Goal: Check status: Check status

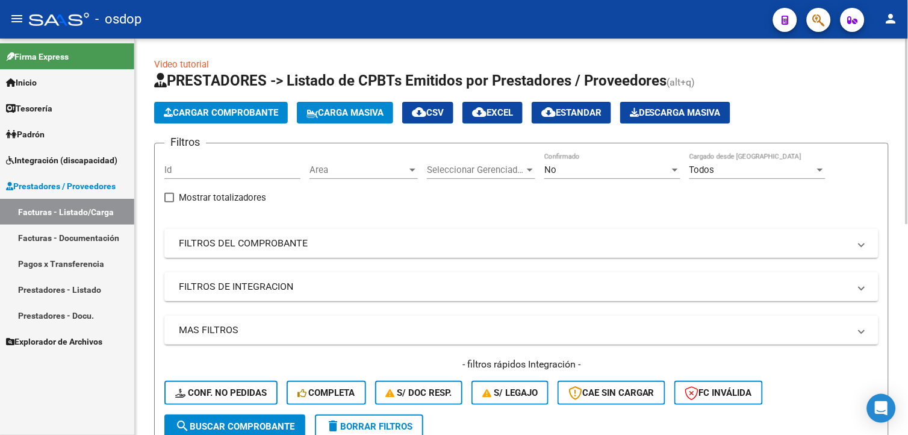
click at [356, 240] on mat-panel-title "FILTROS DEL COMPROBANTE" at bounding box center [514, 243] width 670 height 13
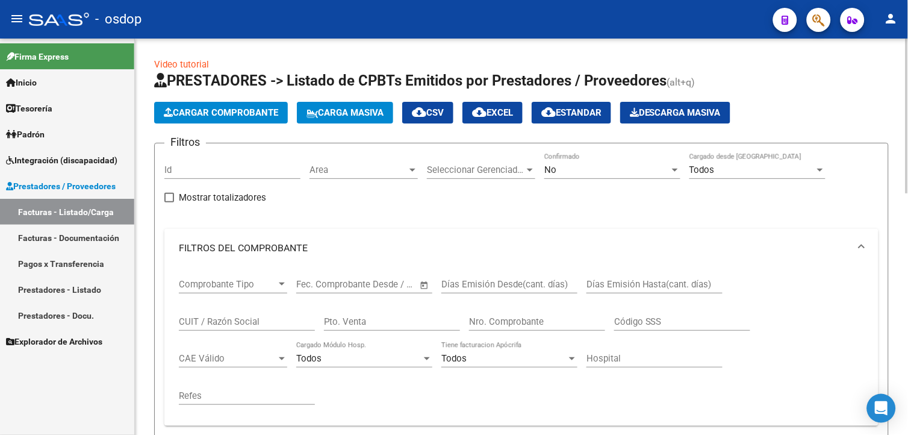
click at [285, 284] on div at bounding box center [281, 284] width 11 height 10
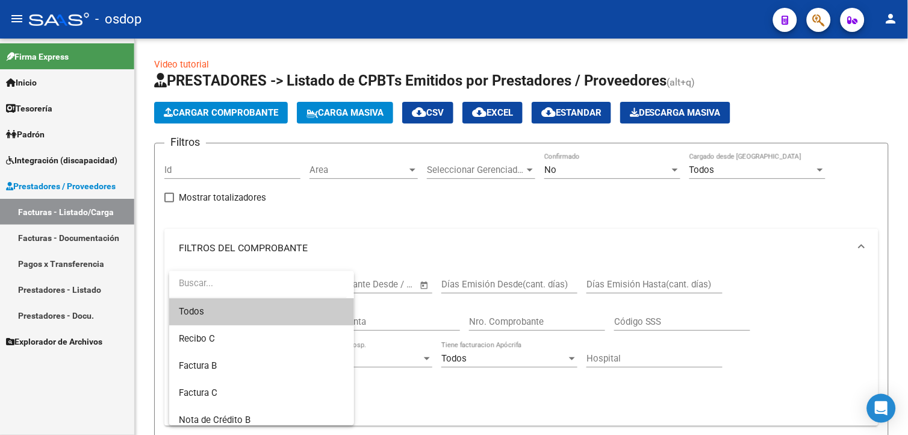
click at [425, 211] on div at bounding box center [454, 217] width 908 height 435
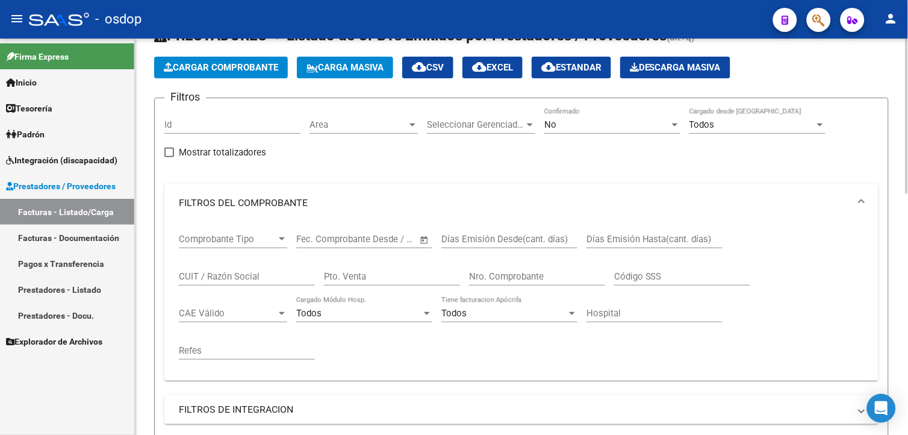
scroll to position [67, 0]
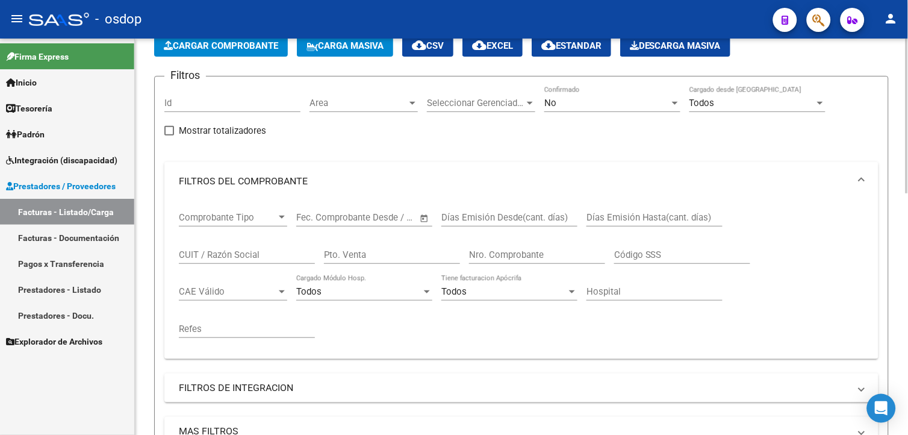
click at [249, 253] on input "CUIT / Razón Social" at bounding box center [247, 254] width 136 height 11
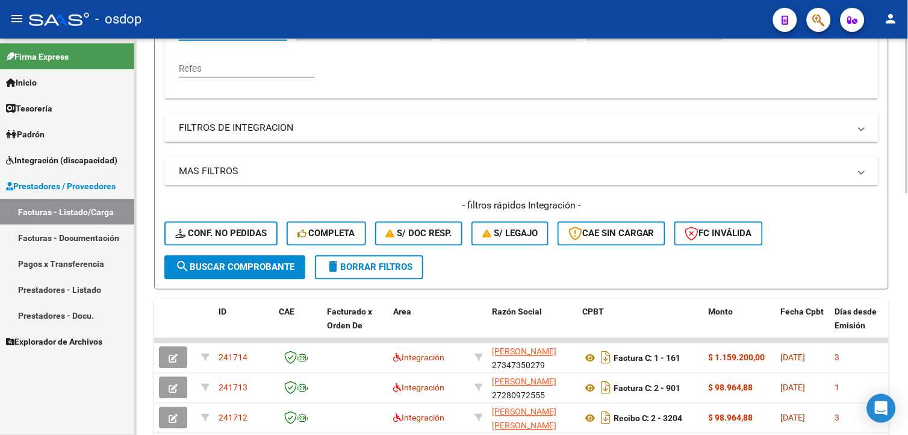
scroll to position [334, 0]
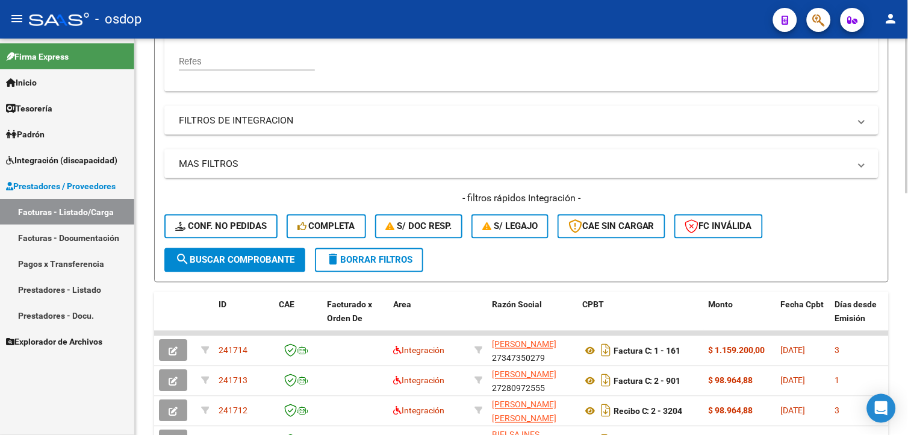
click at [274, 258] on span "search Buscar Comprobante" at bounding box center [234, 260] width 119 height 11
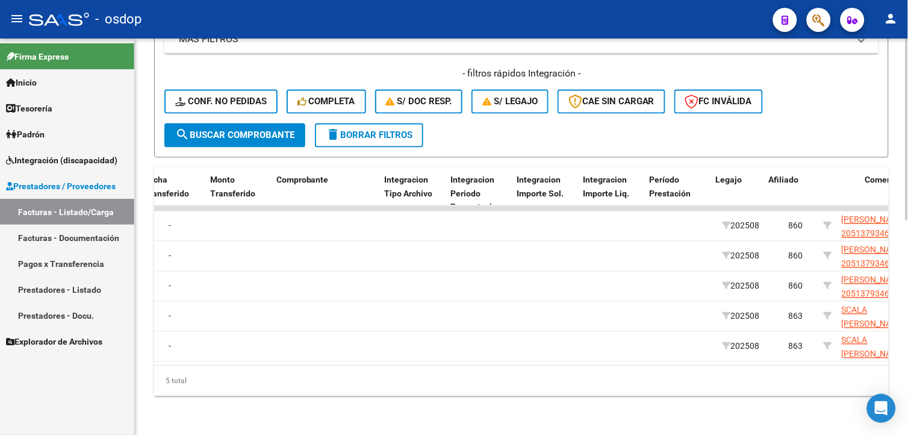
scroll to position [0, 1212]
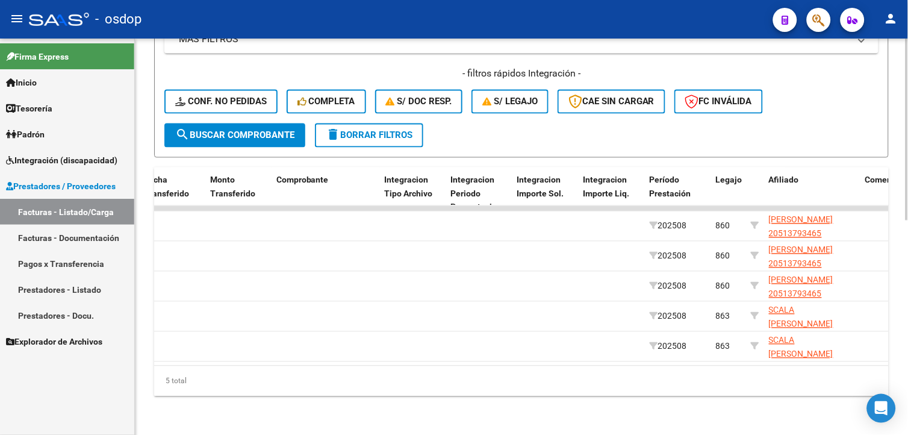
drag, startPoint x: 611, startPoint y: 370, endPoint x: 624, endPoint y: 370, distance: 13.2
click at [624, 370] on div "5 total" at bounding box center [521, 381] width 734 height 30
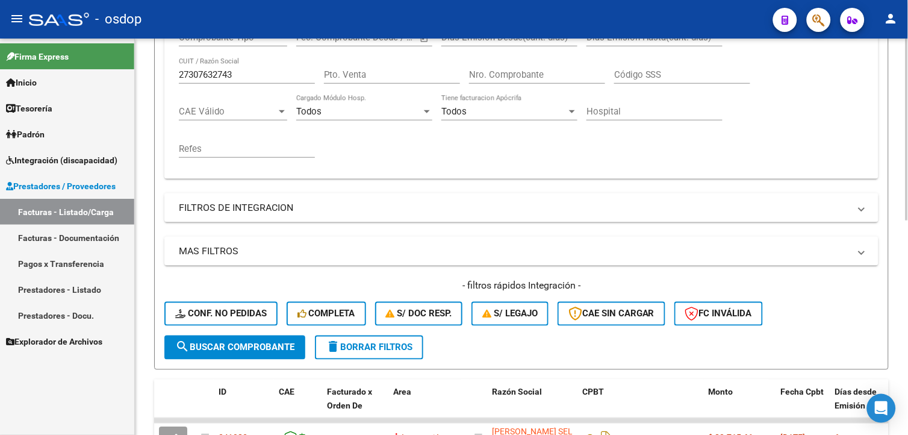
scroll to position [200, 0]
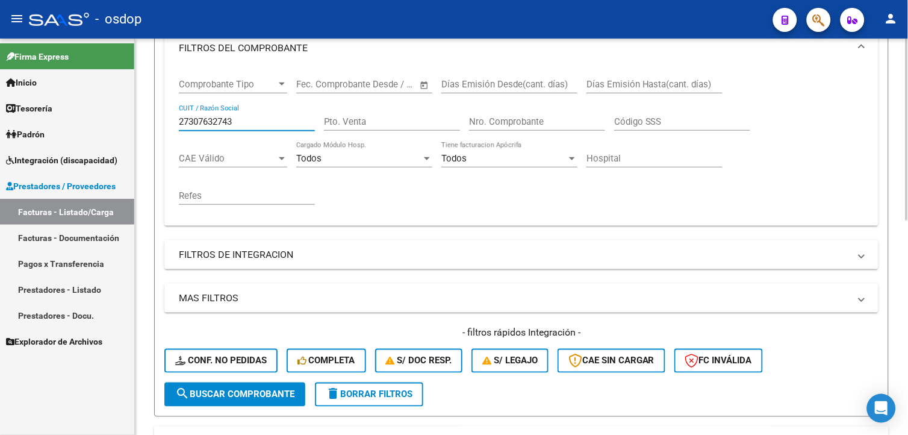
click at [212, 124] on input "27307632743" at bounding box center [247, 121] width 136 height 11
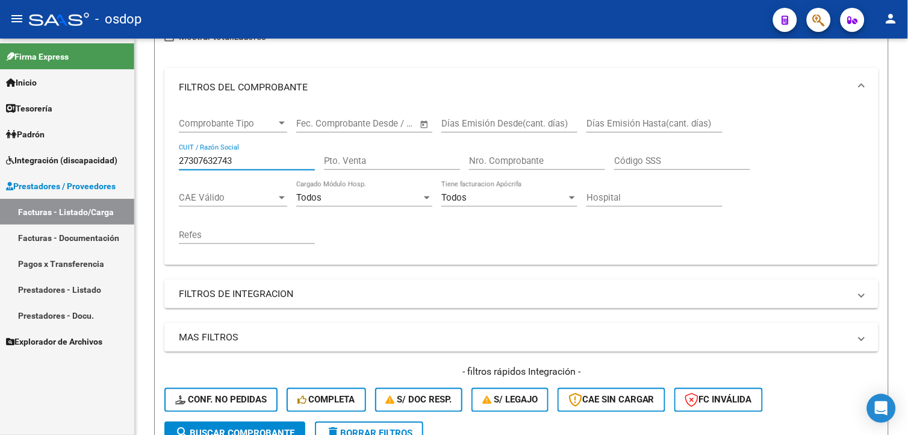
scroll to position [133, 0]
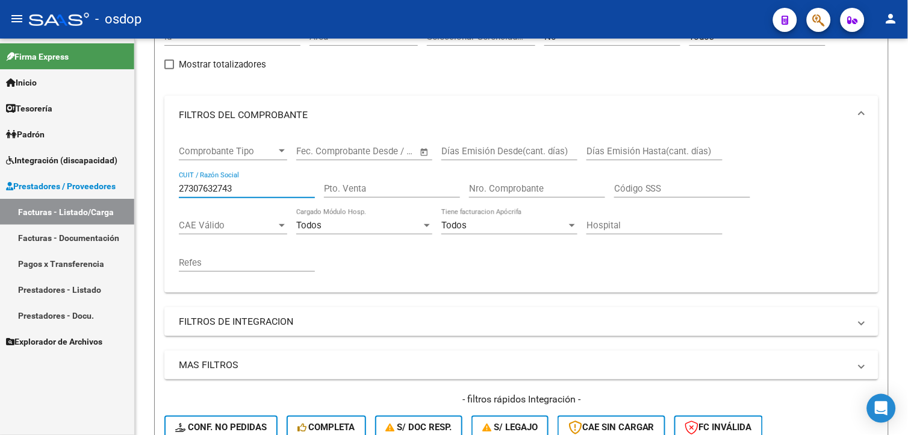
click at [68, 214] on link "Facturas - Listado/Carga" at bounding box center [67, 212] width 134 height 26
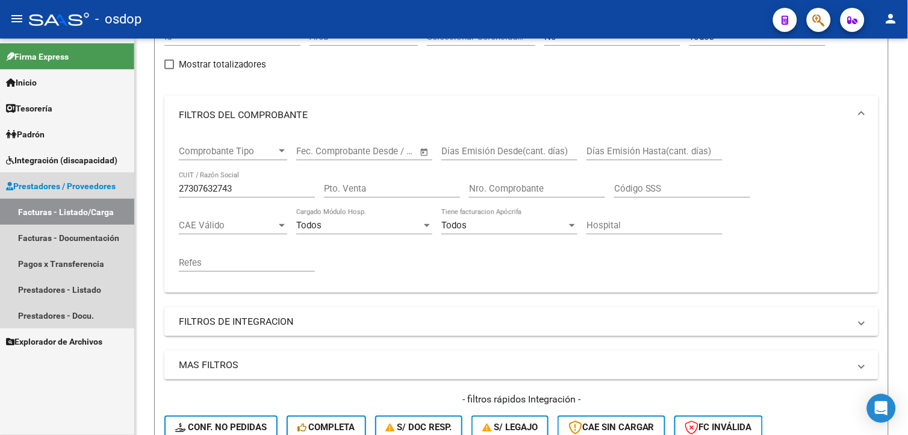
click at [126, 215] on link "Facturas - Listado/Carga" at bounding box center [67, 212] width 134 height 26
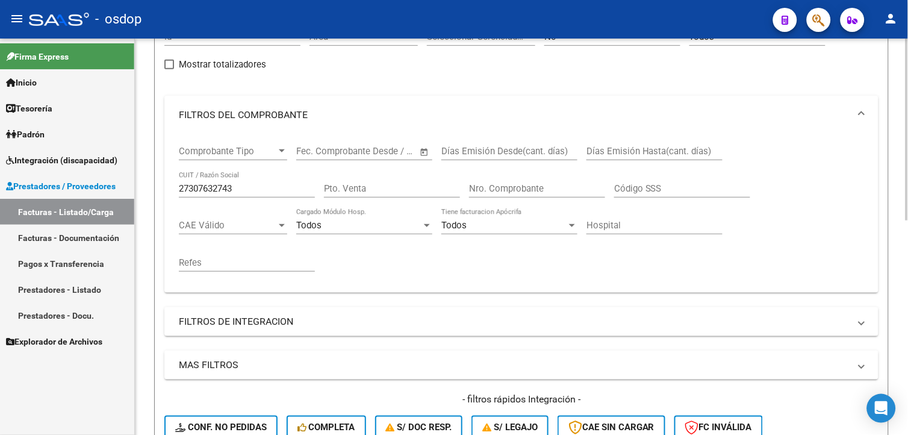
click at [257, 185] on input "27307632743" at bounding box center [247, 188] width 136 height 11
type input "30712194118"
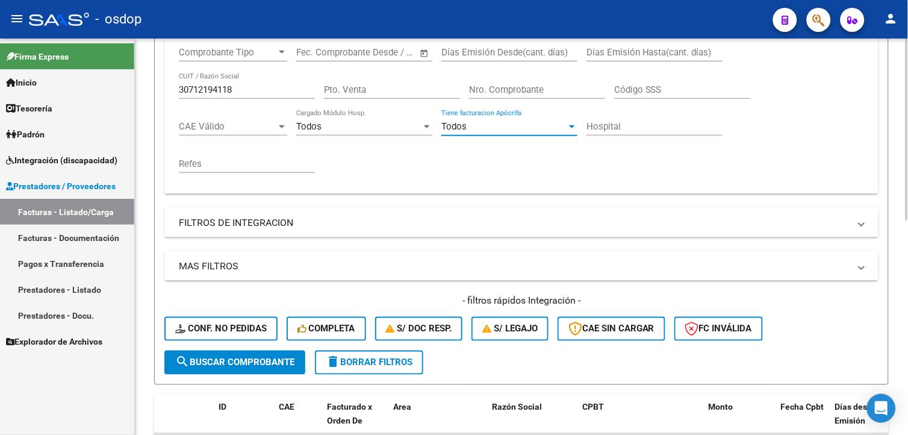
scroll to position [267, 0]
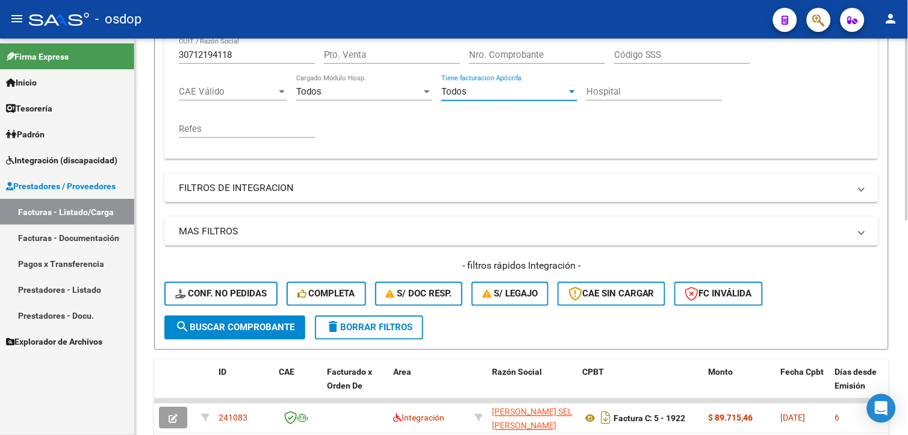
click at [277, 320] on button "search Buscar Comprobante" at bounding box center [234, 327] width 141 height 24
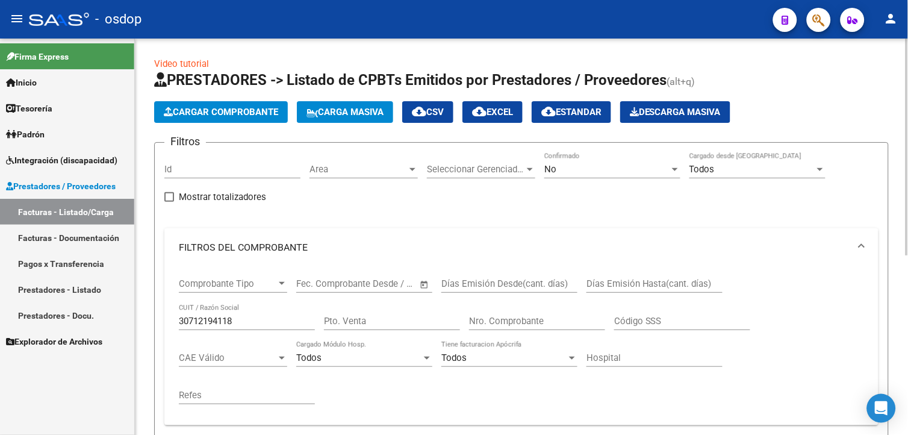
scroll to position [0, 0]
